Goal: Transaction & Acquisition: Purchase product/service

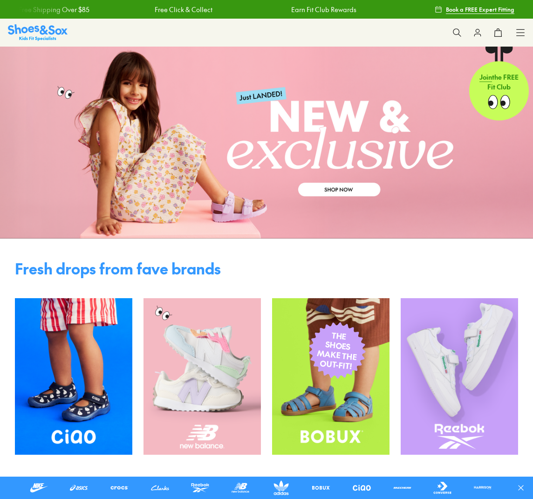
click at [453, 34] on icon at bounding box center [457, 32] width 9 height 9
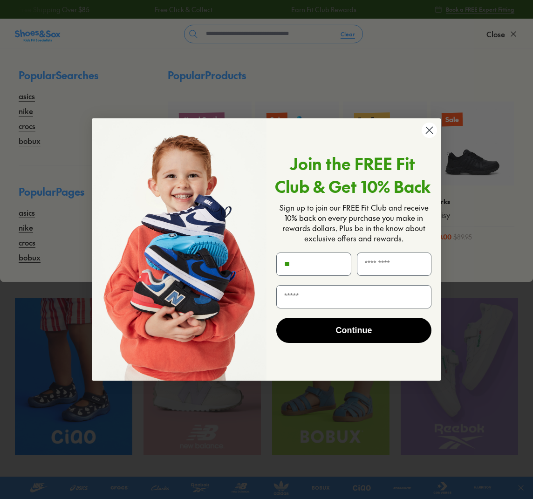
type input "**"
click at [263, 43] on div "Close dialog Join the FREE Fit Club & Get 10% Back Sign up to join our FREE Fit…" at bounding box center [266, 249] width 533 height 499
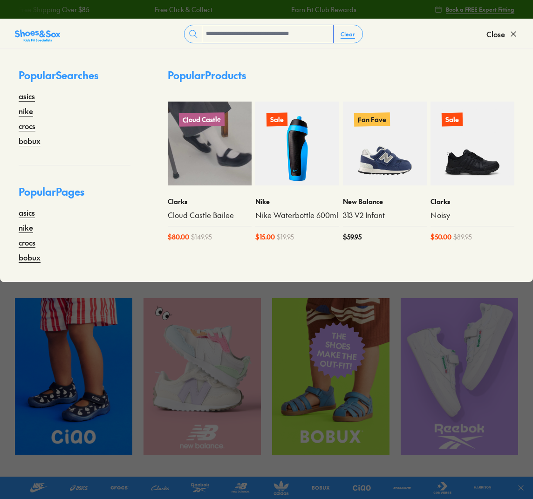
click at [237, 41] on input "text" at bounding box center [267, 34] width 131 height 18
click at [203, 40] on input "text" at bounding box center [267, 34] width 131 height 18
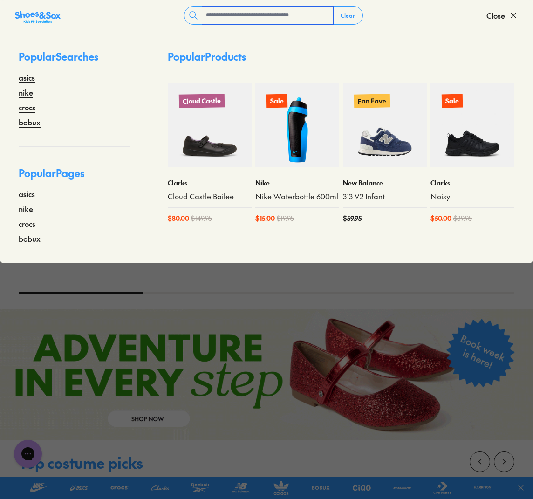
click at [202, 18] on input "text" at bounding box center [267, 16] width 131 height 18
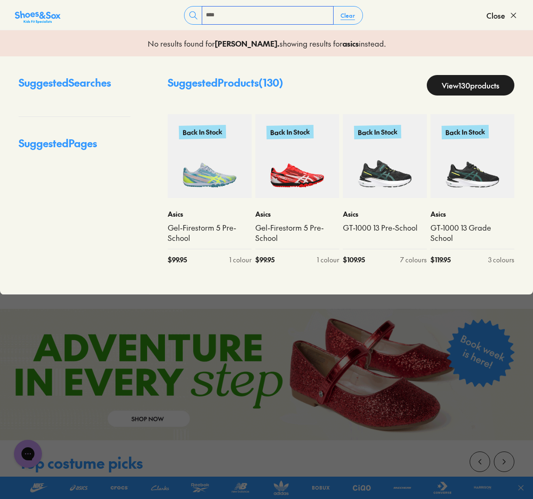
type input "****"
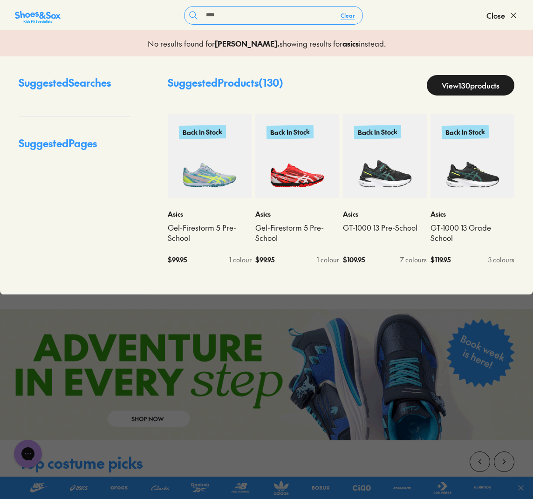
click at [446, 96] on link "View 130 products" at bounding box center [471, 85] width 88 height 21
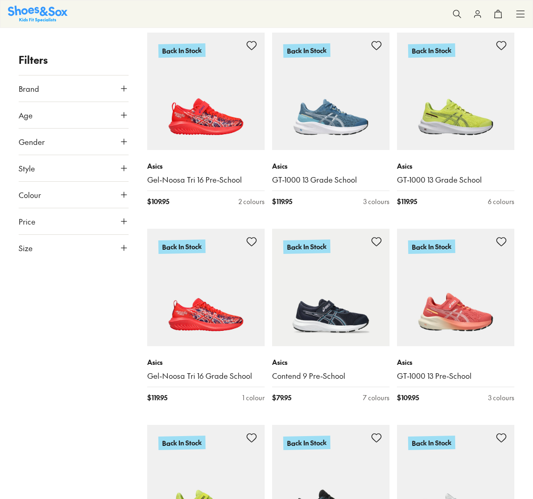
scroll to position [1688, 0]
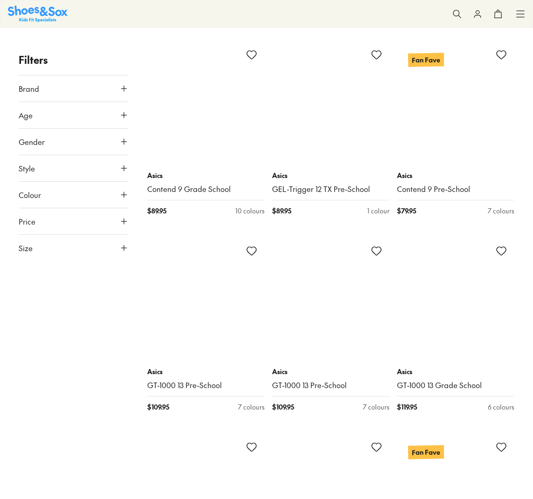
scroll to position [4634, 0]
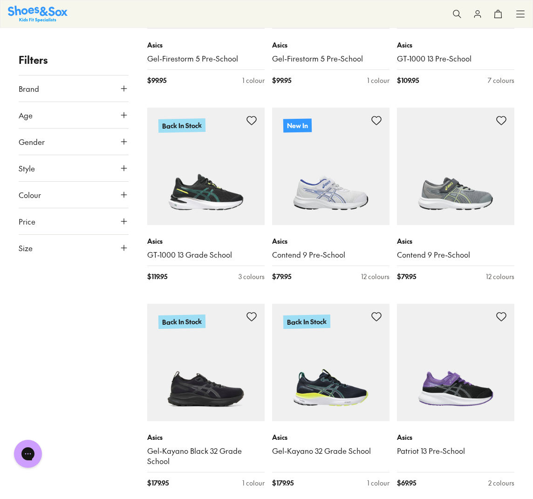
scroll to position [218, 0]
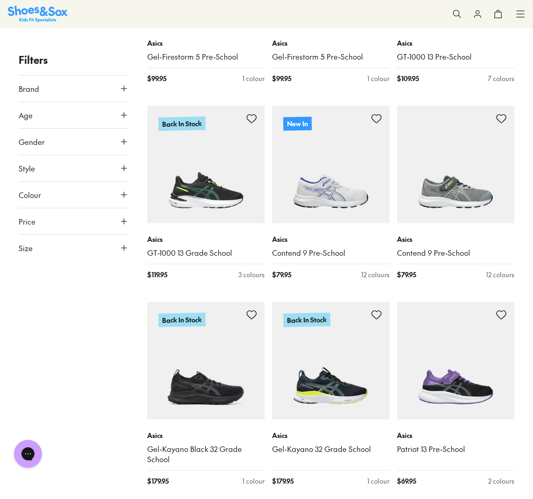
click at [124, 120] on icon at bounding box center [123, 114] width 9 height 9
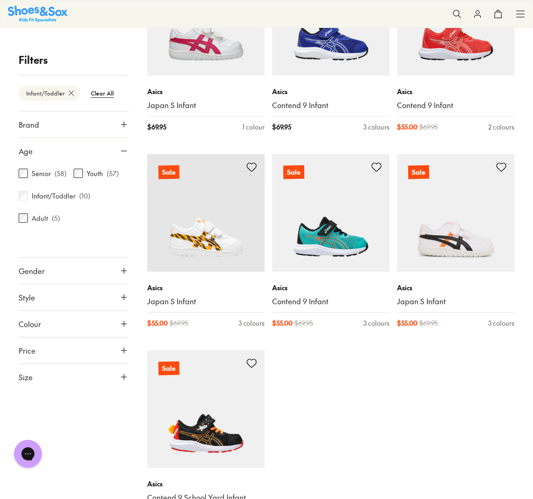
scroll to position [39, 0]
click at [121, 327] on use at bounding box center [124, 324] width 6 height 6
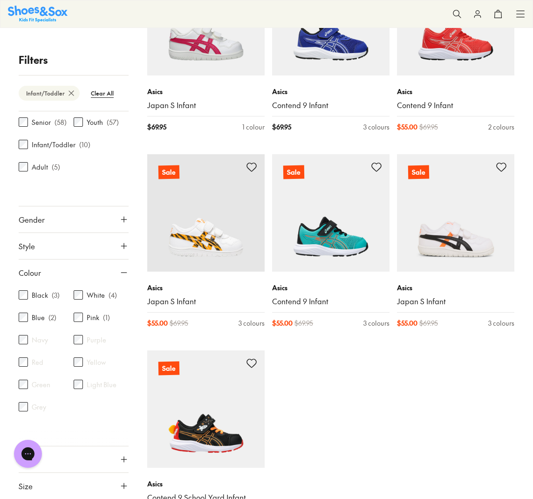
scroll to position [262, 0]
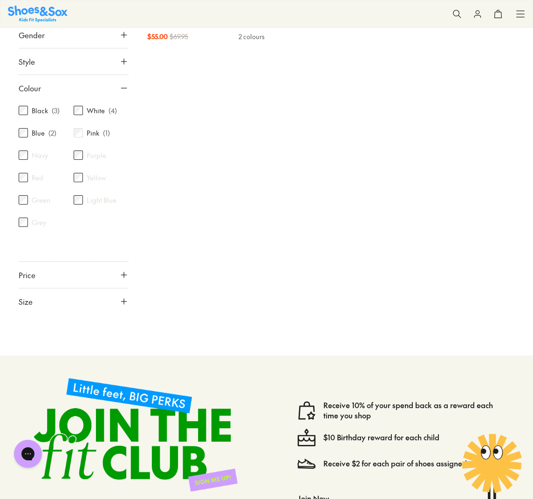
scroll to position [259, 0]
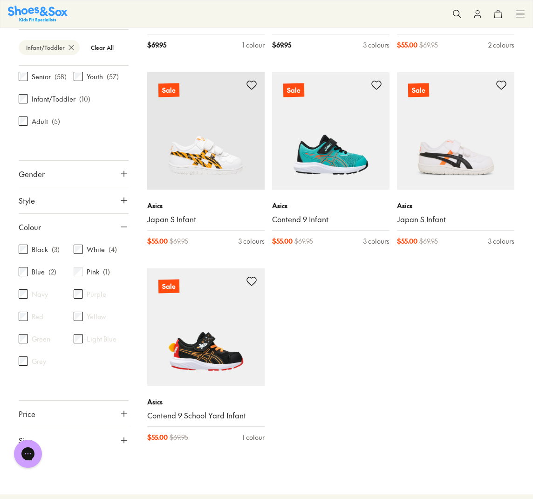
scroll to position [466, 0]
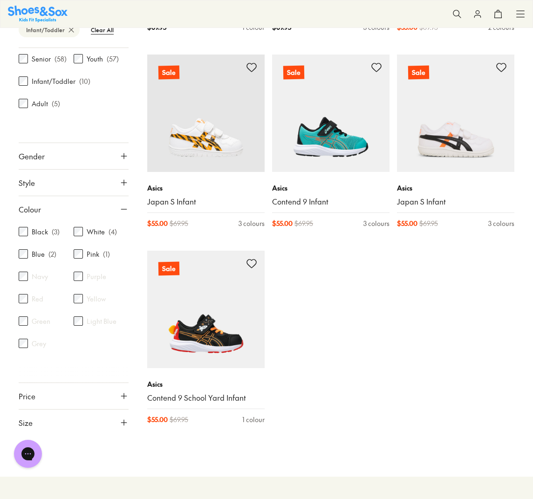
click at [119, 205] on icon at bounding box center [123, 209] width 9 height 9
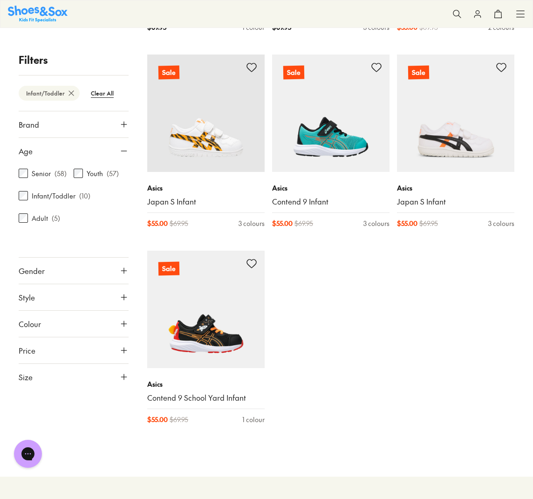
scroll to position [39, 0]
click at [49, 310] on button "Style" at bounding box center [74, 297] width 110 height 26
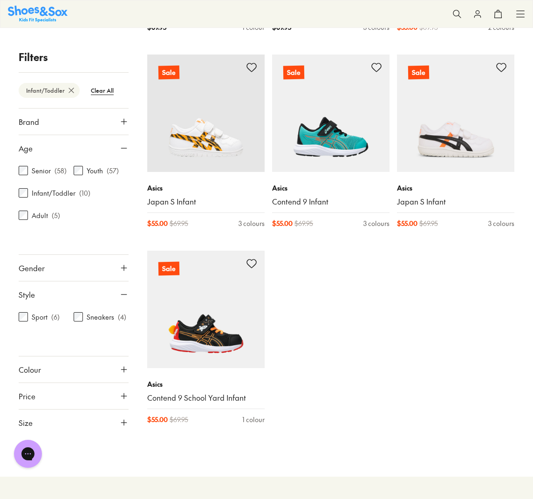
click at [49, 308] on button "Style" at bounding box center [74, 295] width 110 height 26
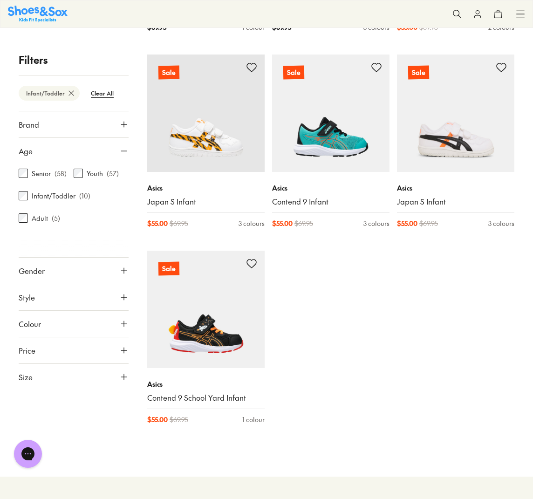
click at [121, 380] on use at bounding box center [124, 377] width 6 height 6
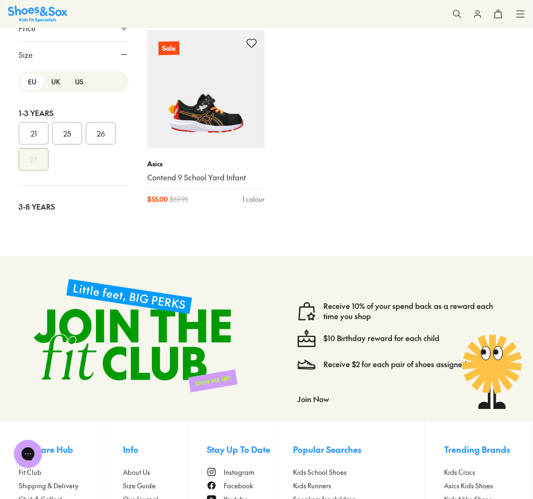
scroll to position [685, 0]
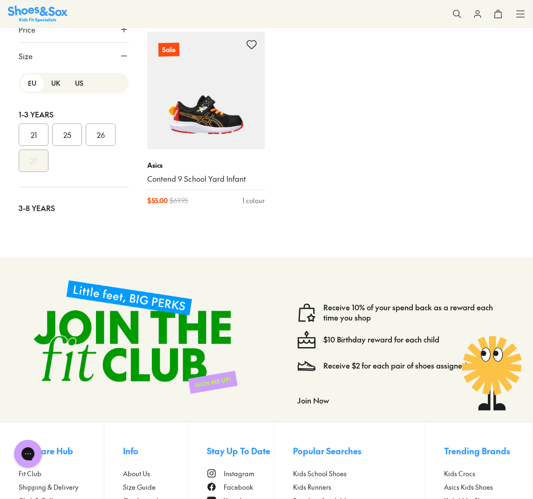
click at [33, 62] on span "Size" at bounding box center [26, 55] width 14 height 11
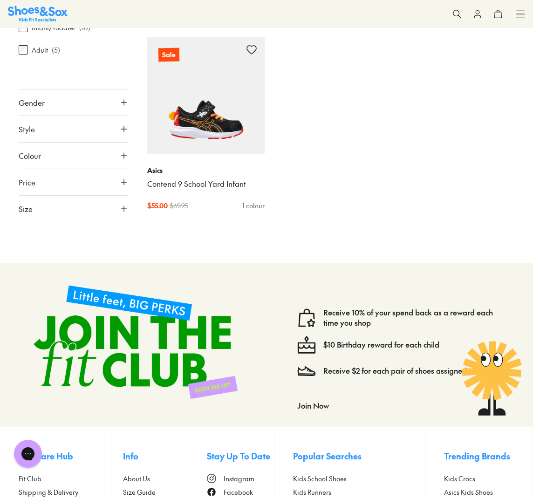
scroll to position [679, 0]
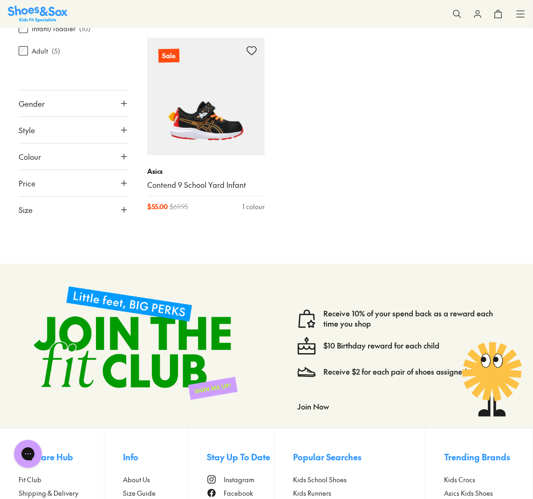
click at [119, 214] on icon at bounding box center [123, 209] width 9 height 9
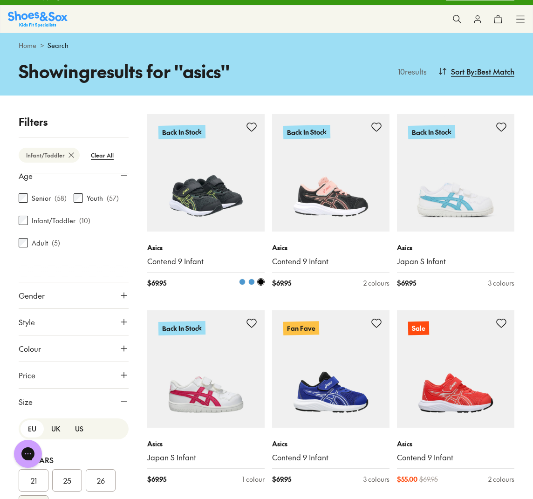
scroll to position [8, 0]
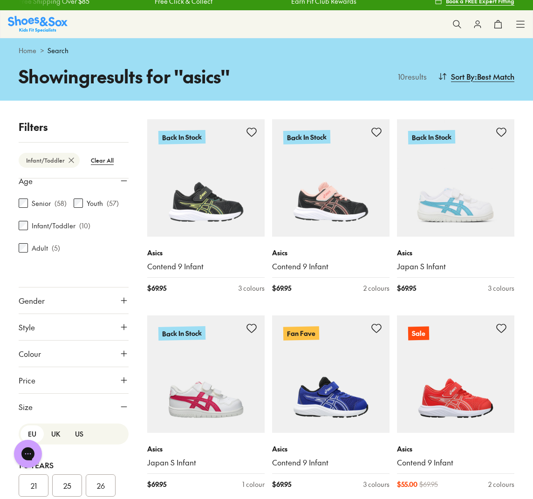
click at [76, 165] on icon at bounding box center [71, 160] width 9 height 9
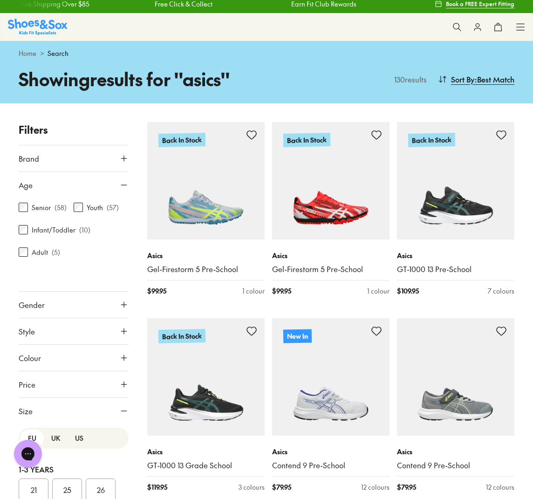
scroll to position [7, 0]
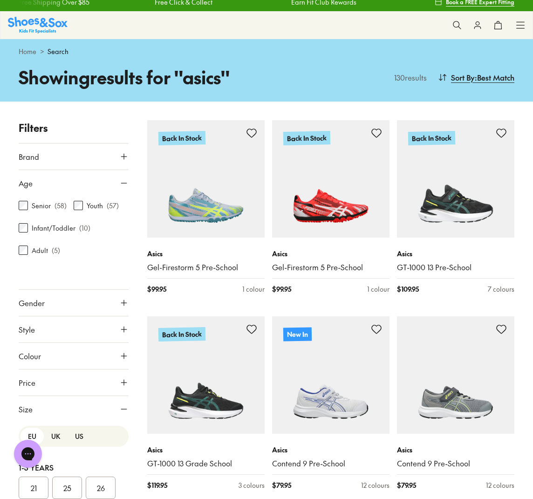
drag, startPoint x: 99, startPoint y: 89, endPoint x: 99, endPoint y: 81, distance: 8.4
click at [100, 87] on h1 "Showing results for " asics "" at bounding box center [143, 77] width 248 height 27
click at [69, 56] on span "Search" at bounding box center [58, 52] width 21 height 10
click at [48, 56] on div "Home > Search" at bounding box center [267, 52] width 496 height 10
click at [453, 26] on icon at bounding box center [457, 25] width 9 height 9
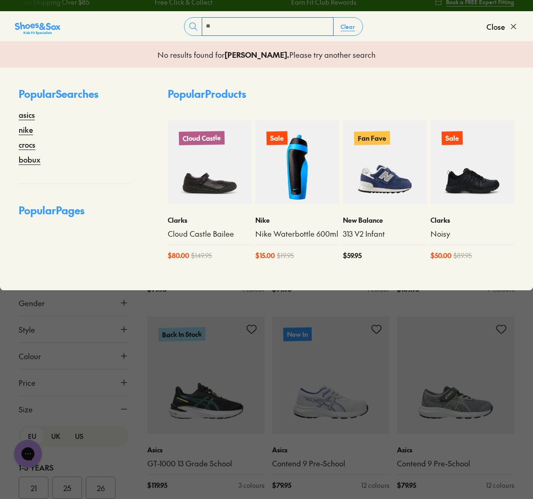
type input "*"
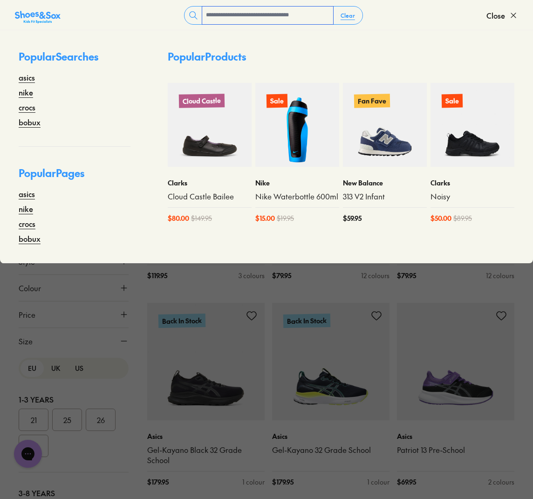
scroll to position [218, 0]
click at [207, 21] on input "text" at bounding box center [267, 16] width 131 height 18
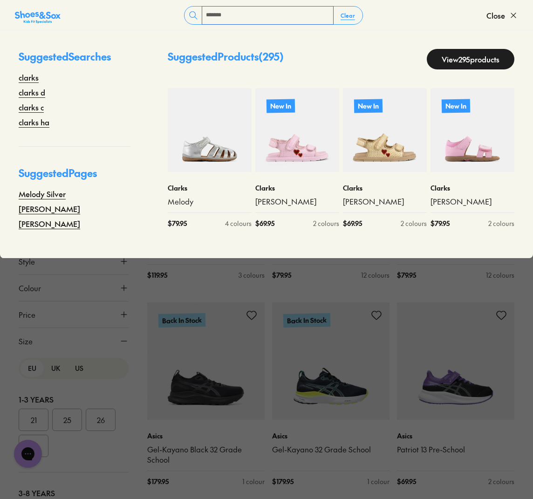
type input "******"
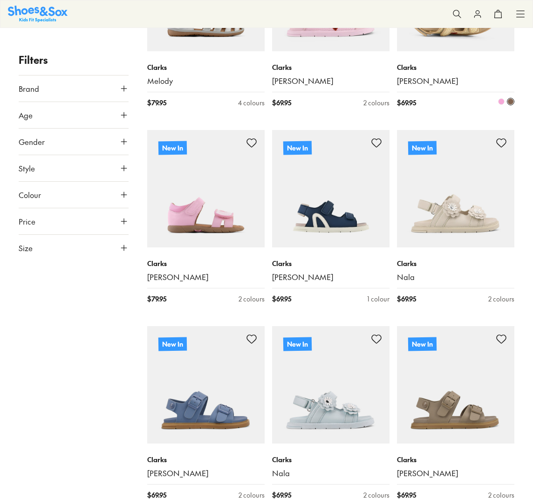
scroll to position [222, 0]
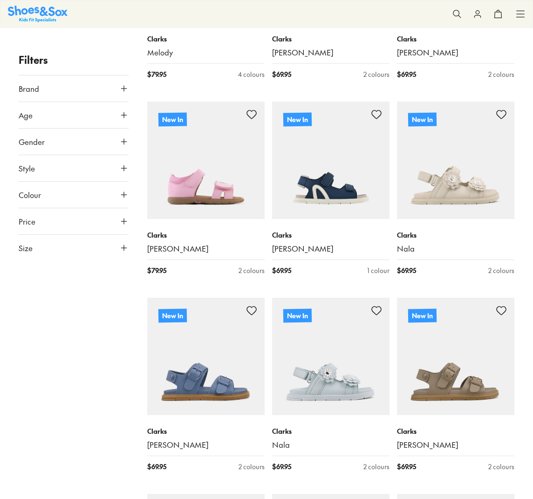
click at [122, 93] on icon at bounding box center [123, 88] width 9 height 9
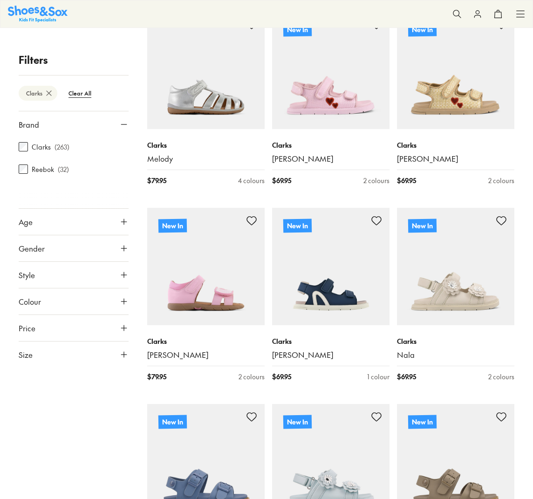
click at [120, 227] on icon at bounding box center [123, 221] width 9 height 9
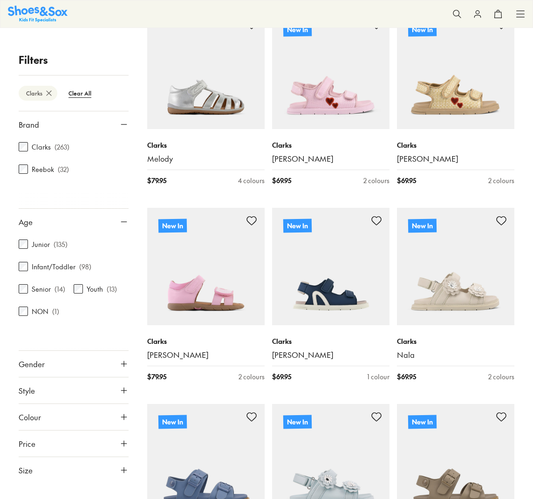
scroll to position [117, 0]
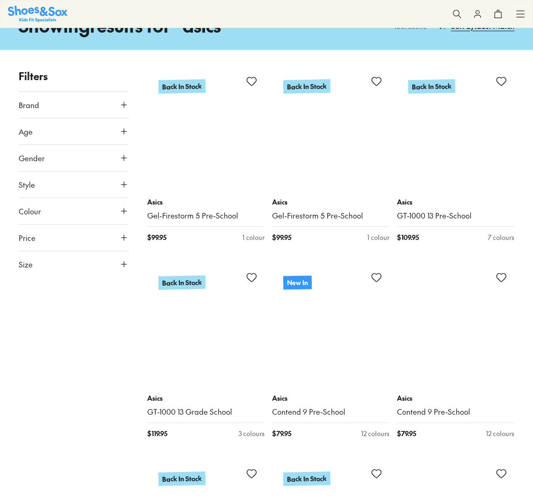
scroll to position [59, 0]
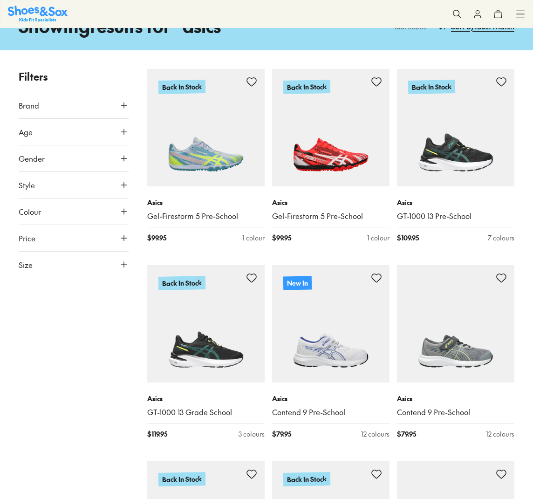
click at [120, 137] on icon at bounding box center [123, 131] width 9 height 9
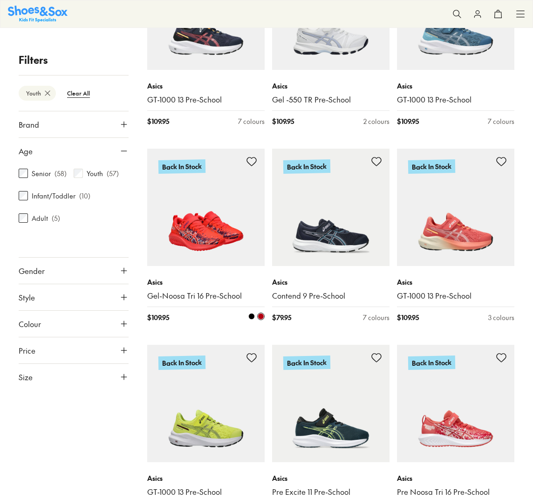
scroll to position [961, 0]
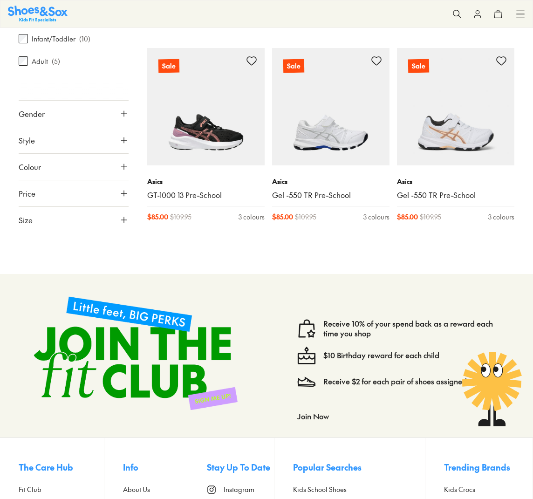
scroll to position [3593, 0]
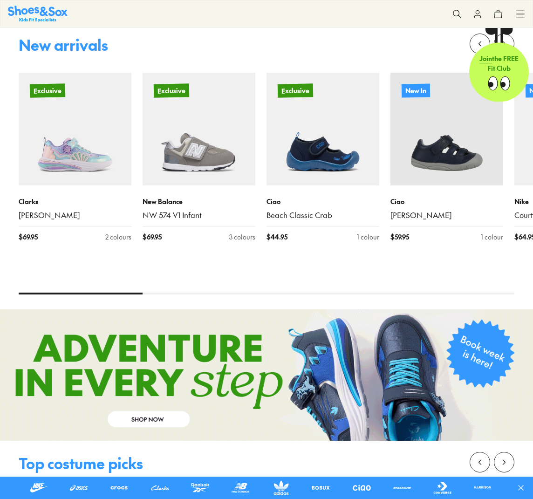
scroll to position [450, 0]
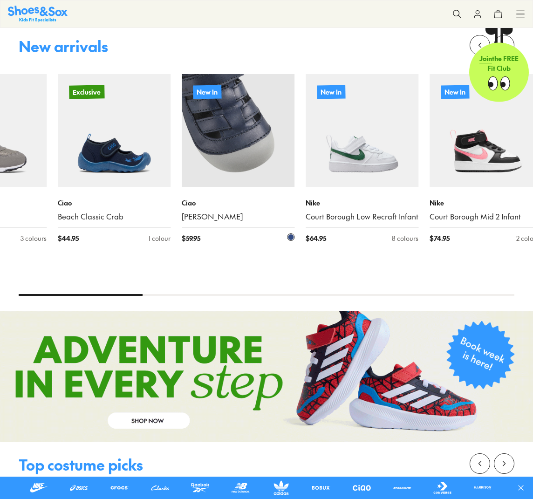
click at [262, 170] on img at bounding box center [238, 130] width 113 height 113
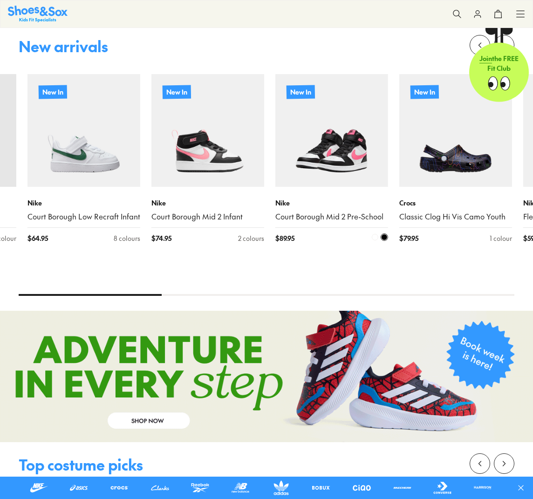
click at [213, 172] on img at bounding box center [207, 130] width 113 height 113
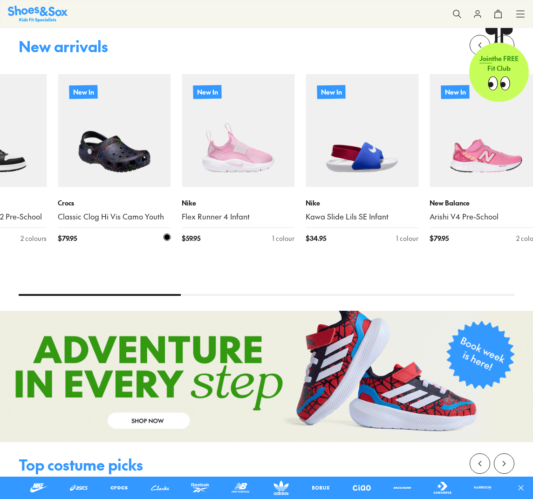
click at [84, 187] on img at bounding box center [114, 130] width 113 height 113
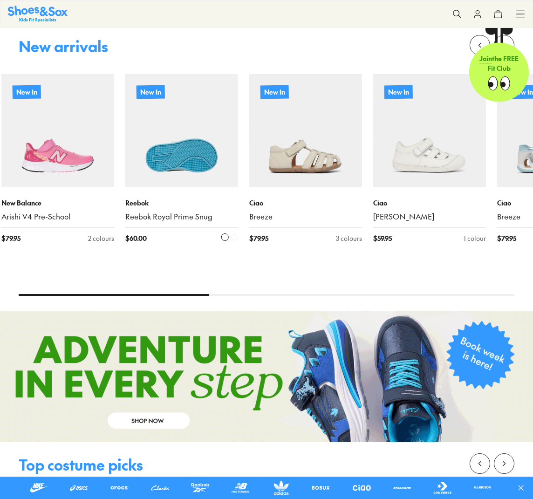
click at [138, 180] on img at bounding box center [181, 130] width 113 height 113
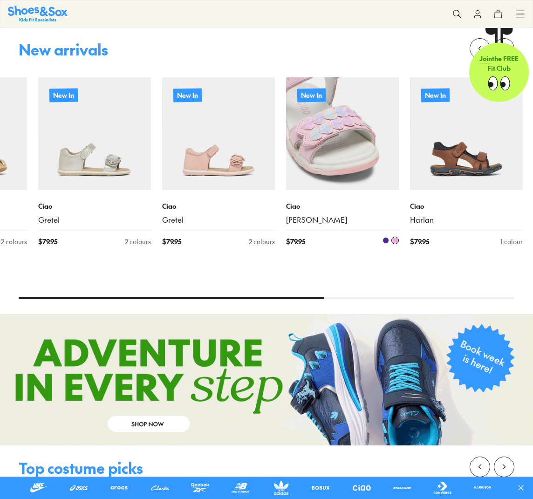
scroll to position [447, 0]
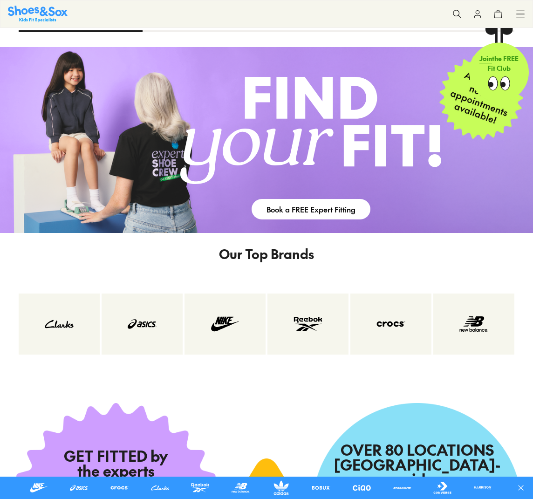
scroll to position [1148, 0]
